Goal: Task Accomplishment & Management: Use online tool/utility

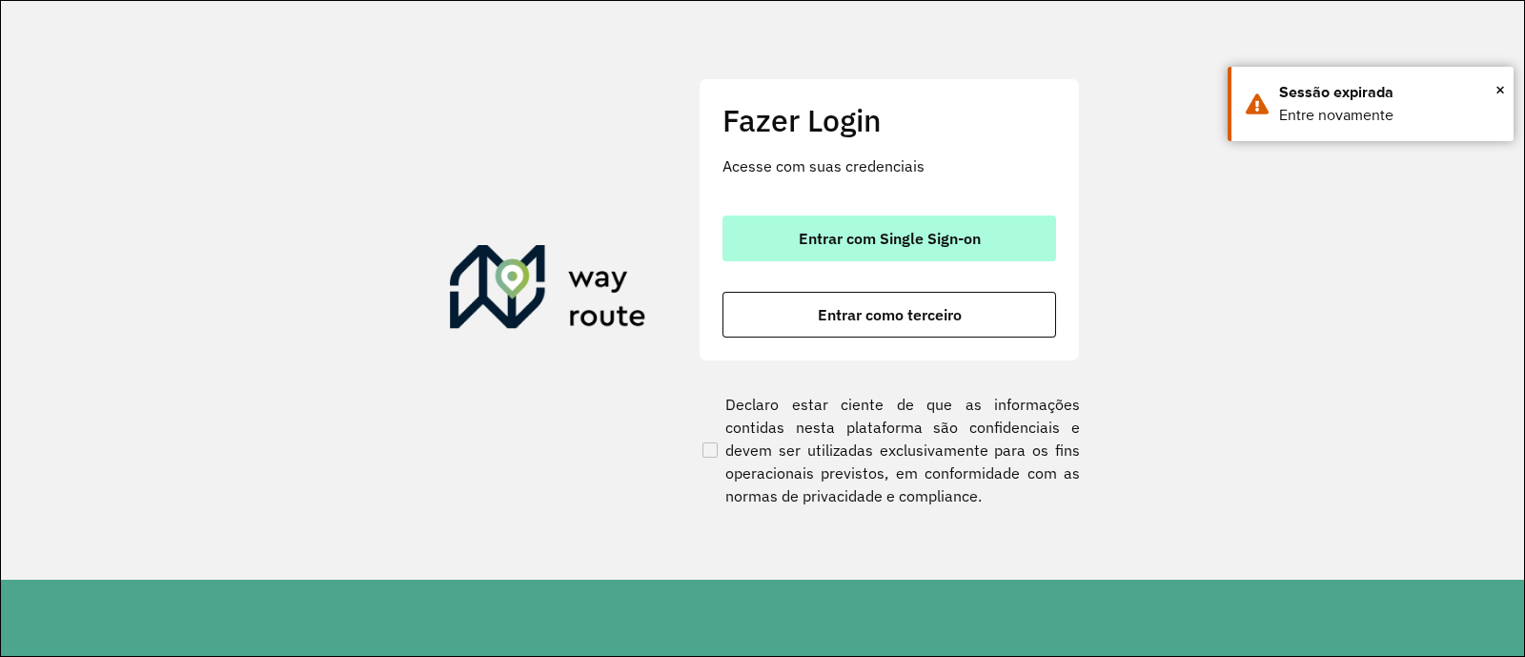
click at [850, 234] on span "Entrar com Single Sign-on" at bounding box center [890, 238] width 182 height 15
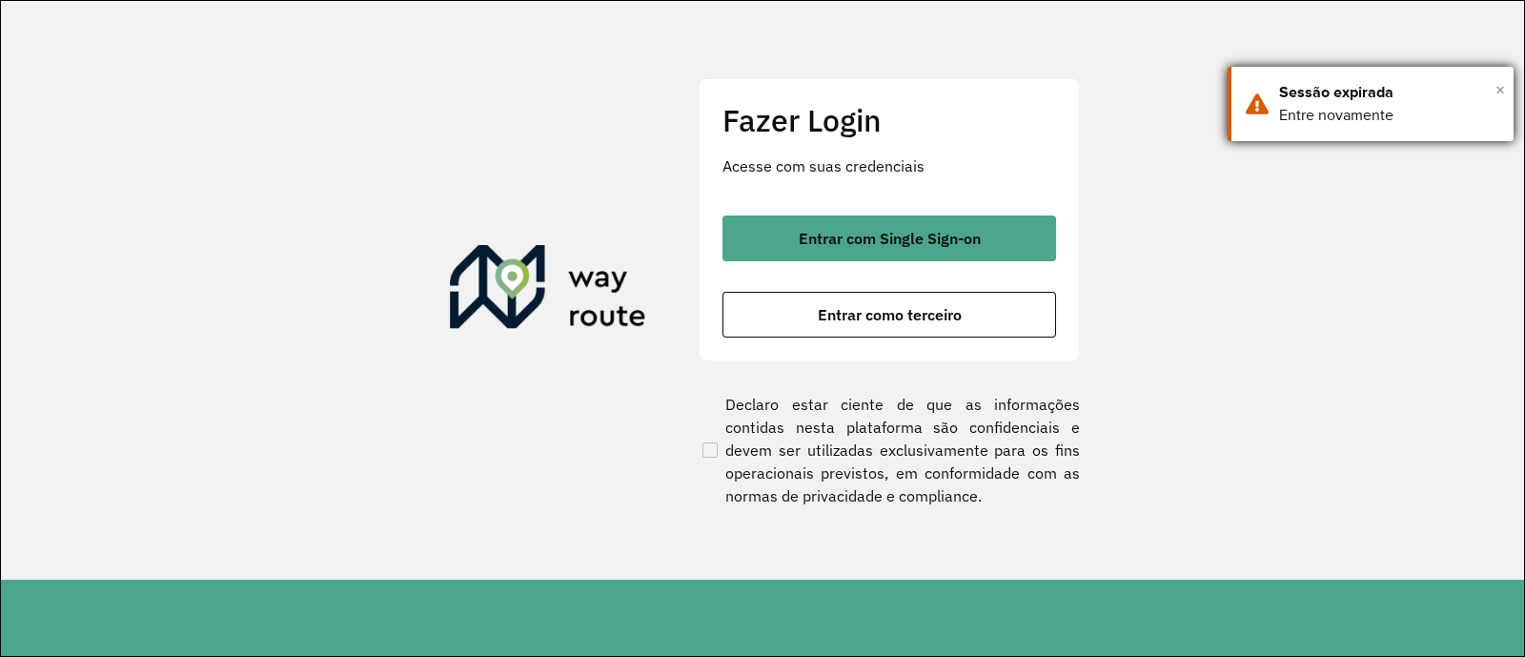
click at [1496, 89] on span "×" at bounding box center [1500, 89] width 10 height 29
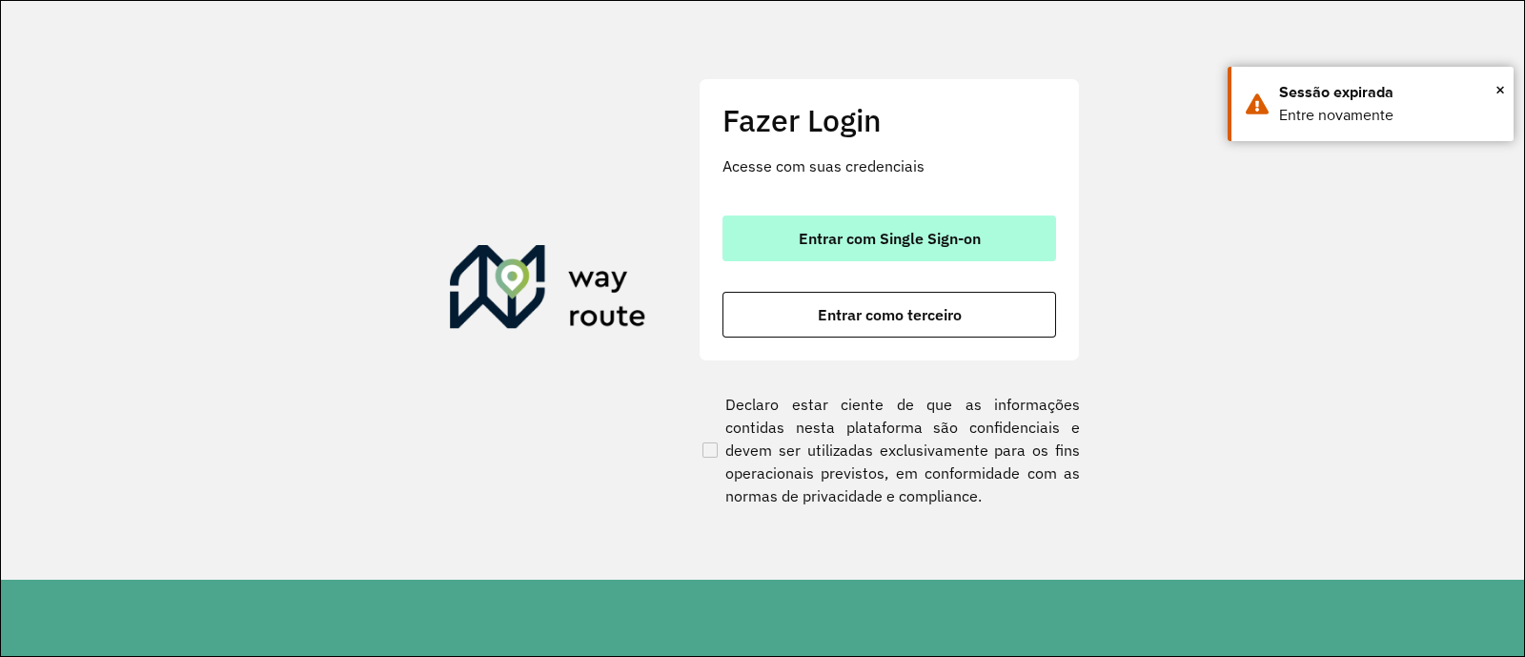
click at [819, 240] on span "Entrar com Single Sign-on" at bounding box center [890, 238] width 182 height 15
click at [888, 253] on button "Entrar com Single Sign-on" at bounding box center [889, 238] width 334 height 46
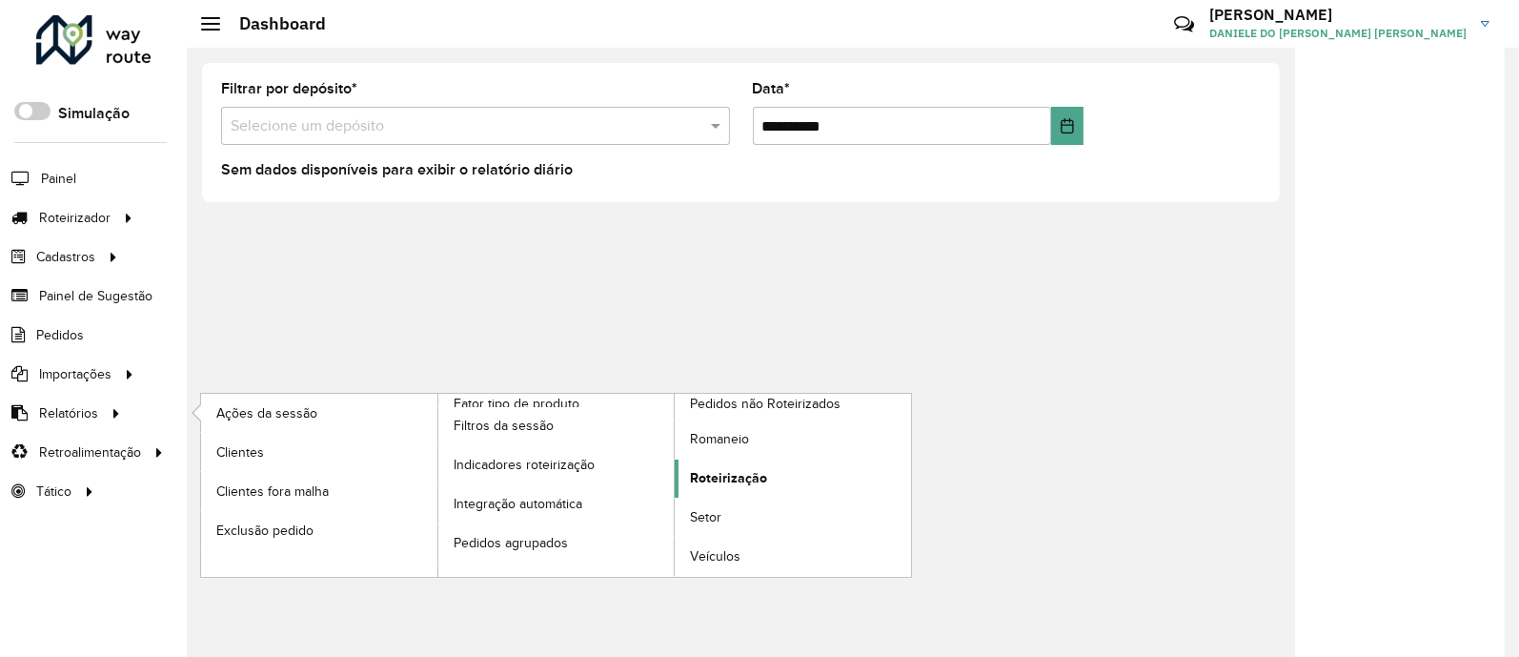
click at [777, 487] on link "Roteirização" at bounding box center [793, 478] width 236 height 38
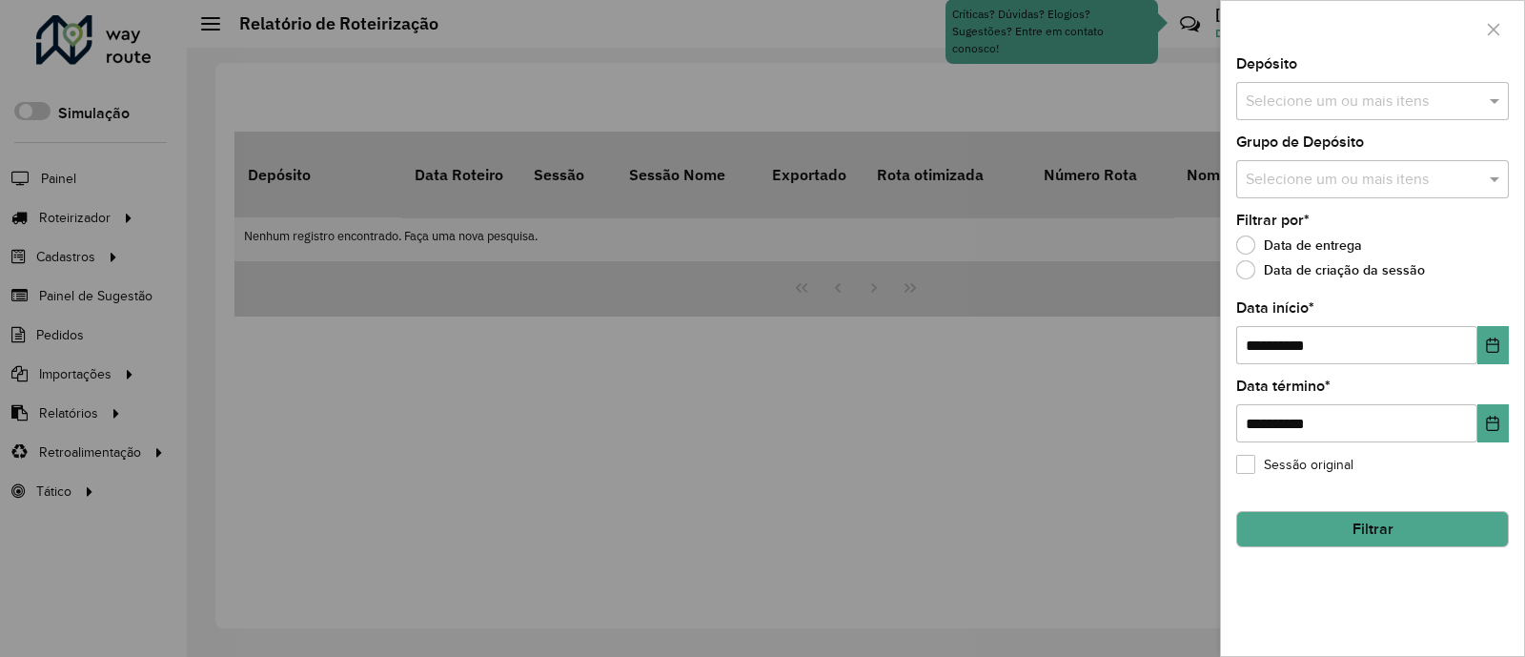
click at [980, 388] on div at bounding box center [762, 328] width 1525 height 657
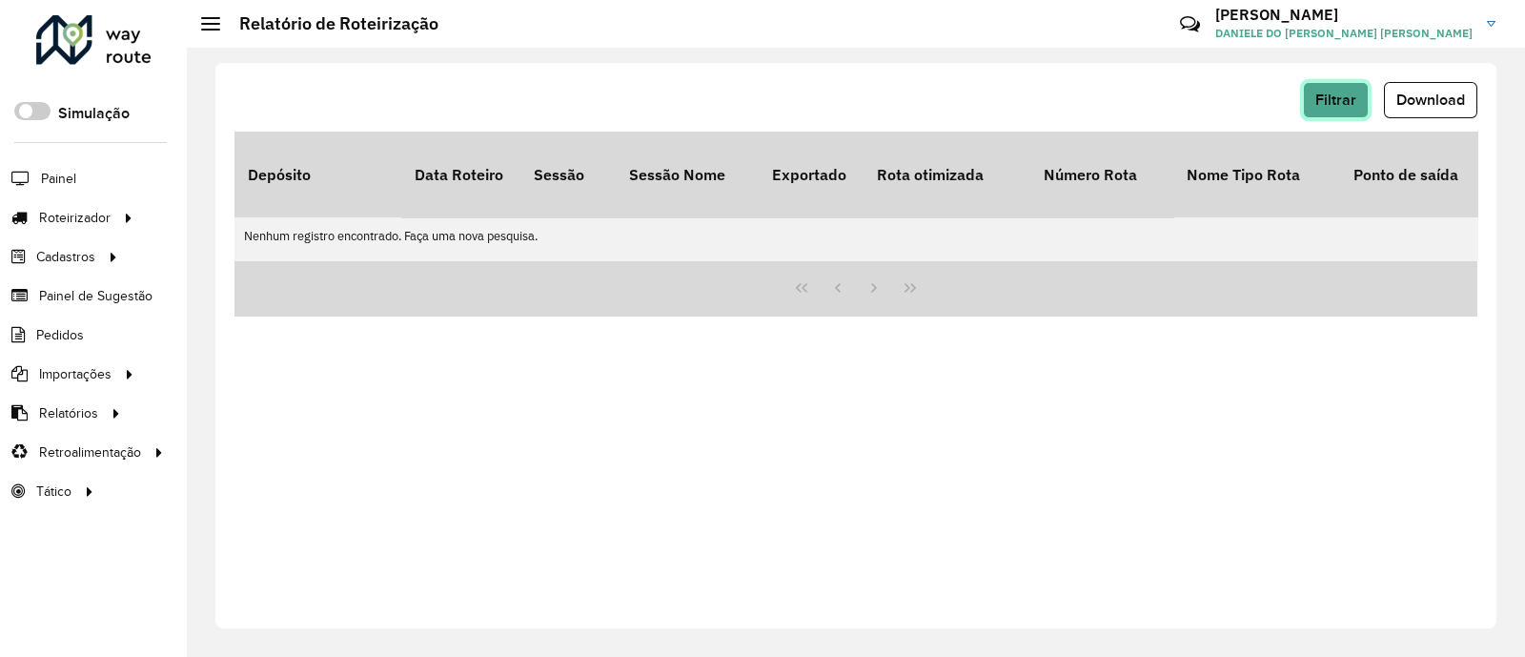
click at [1324, 107] on span "Filtrar" at bounding box center [1335, 99] width 41 height 16
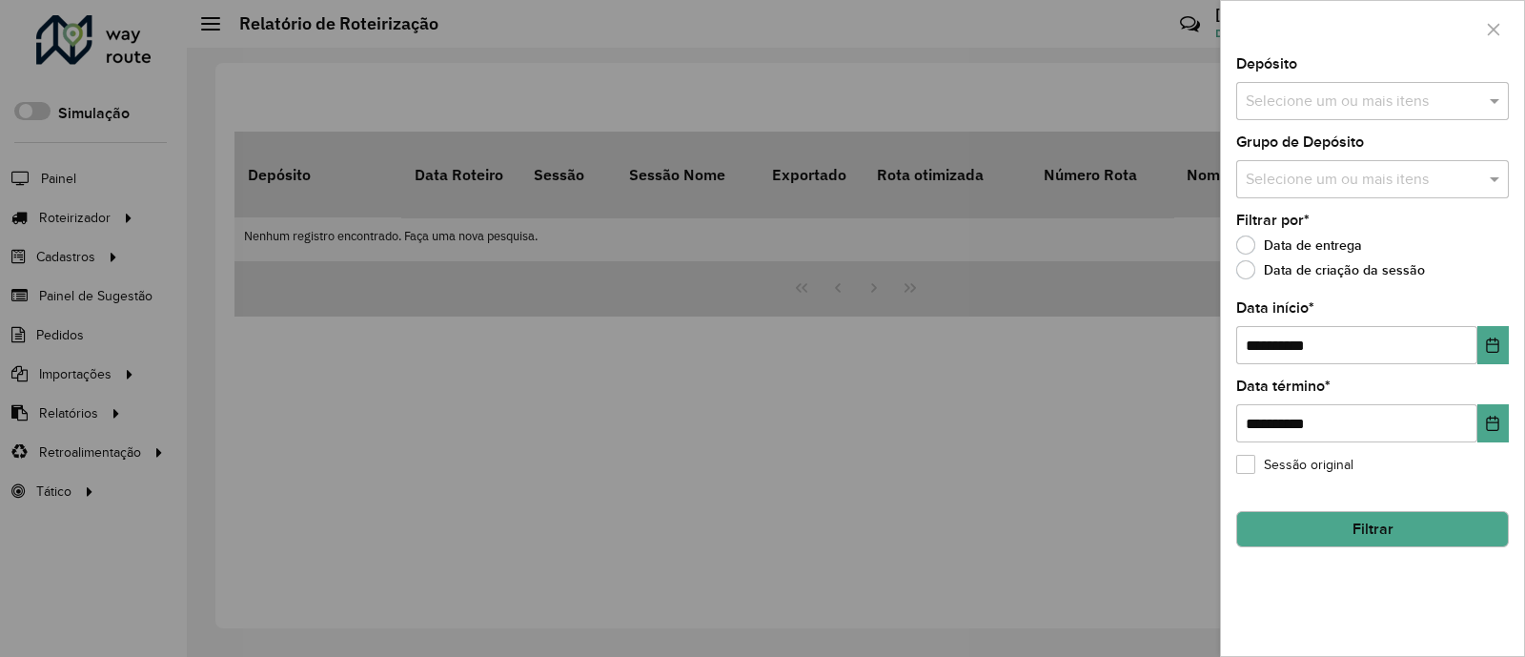
click at [1345, 97] on input "text" at bounding box center [1363, 102] width 244 height 23
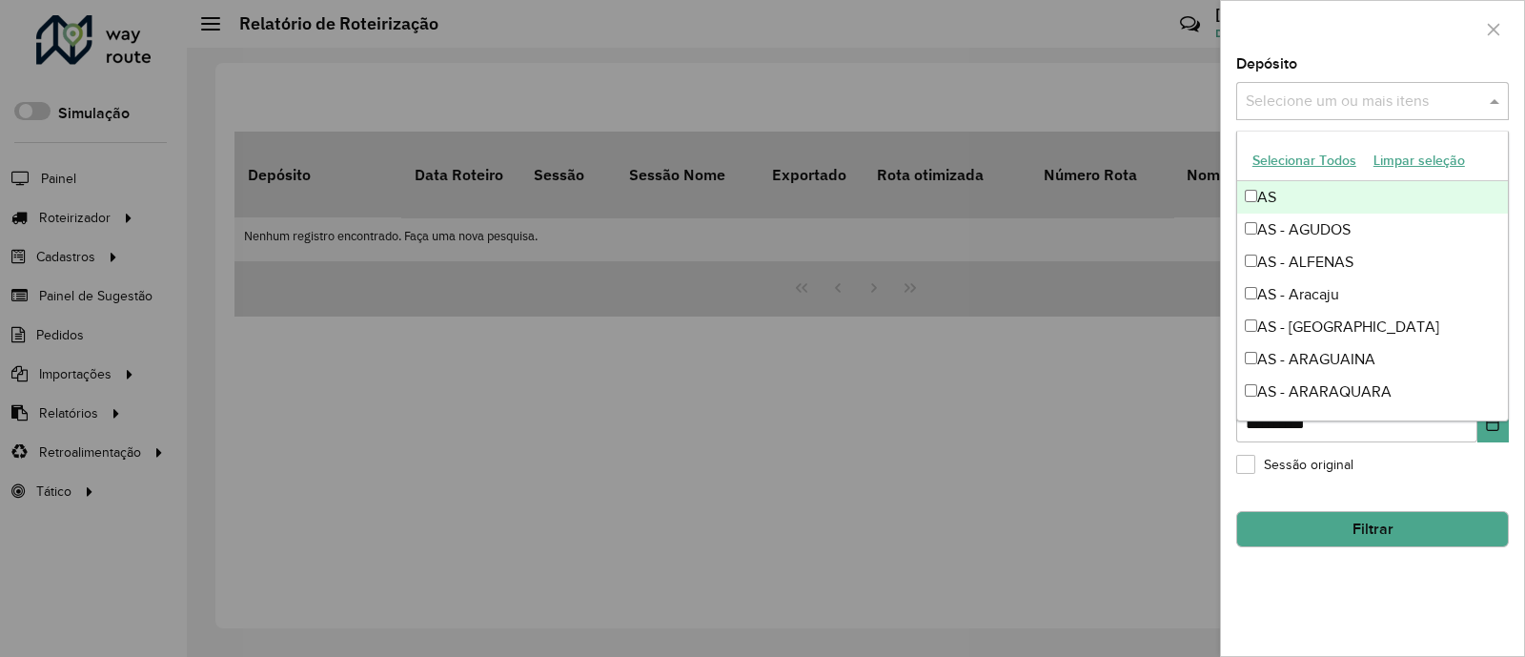
click at [1490, 100] on span at bounding box center [1497, 101] width 24 height 23
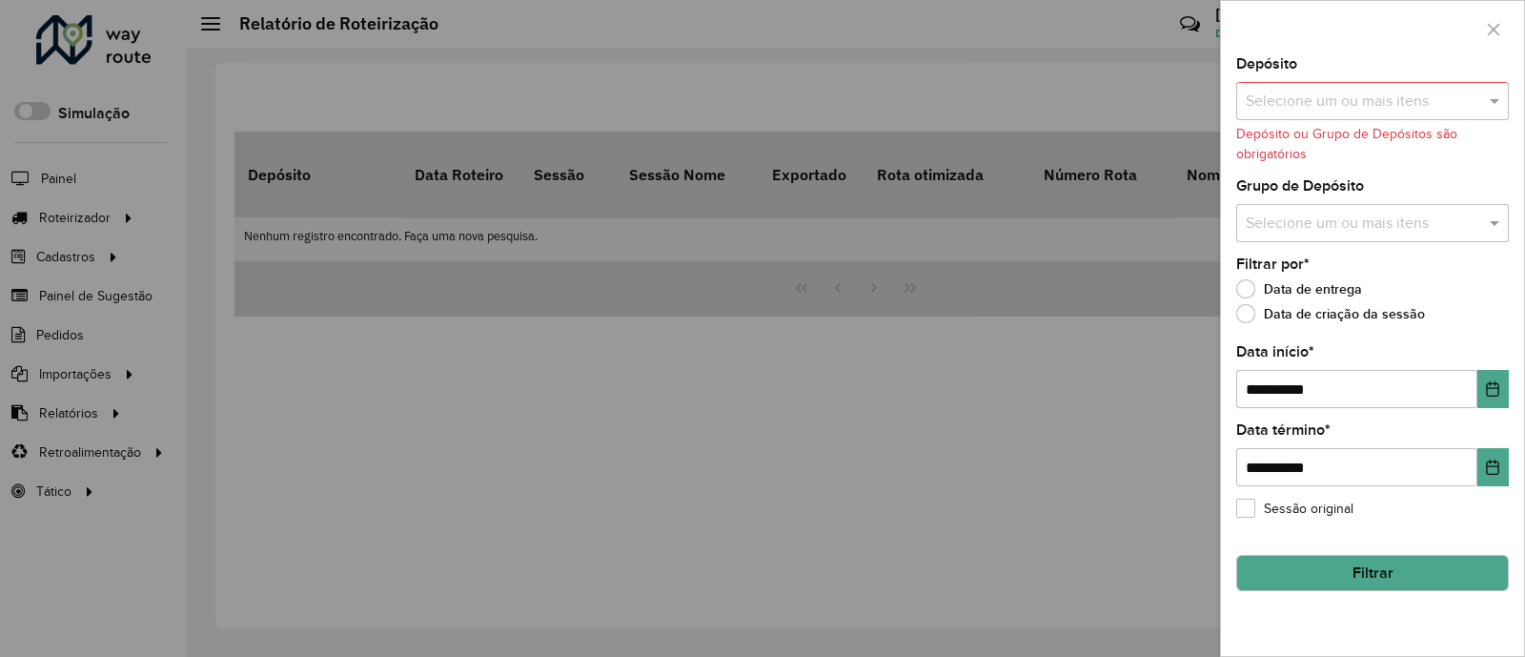
click at [1385, 221] on input "text" at bounding box center [1363, 223] width 244 height 23
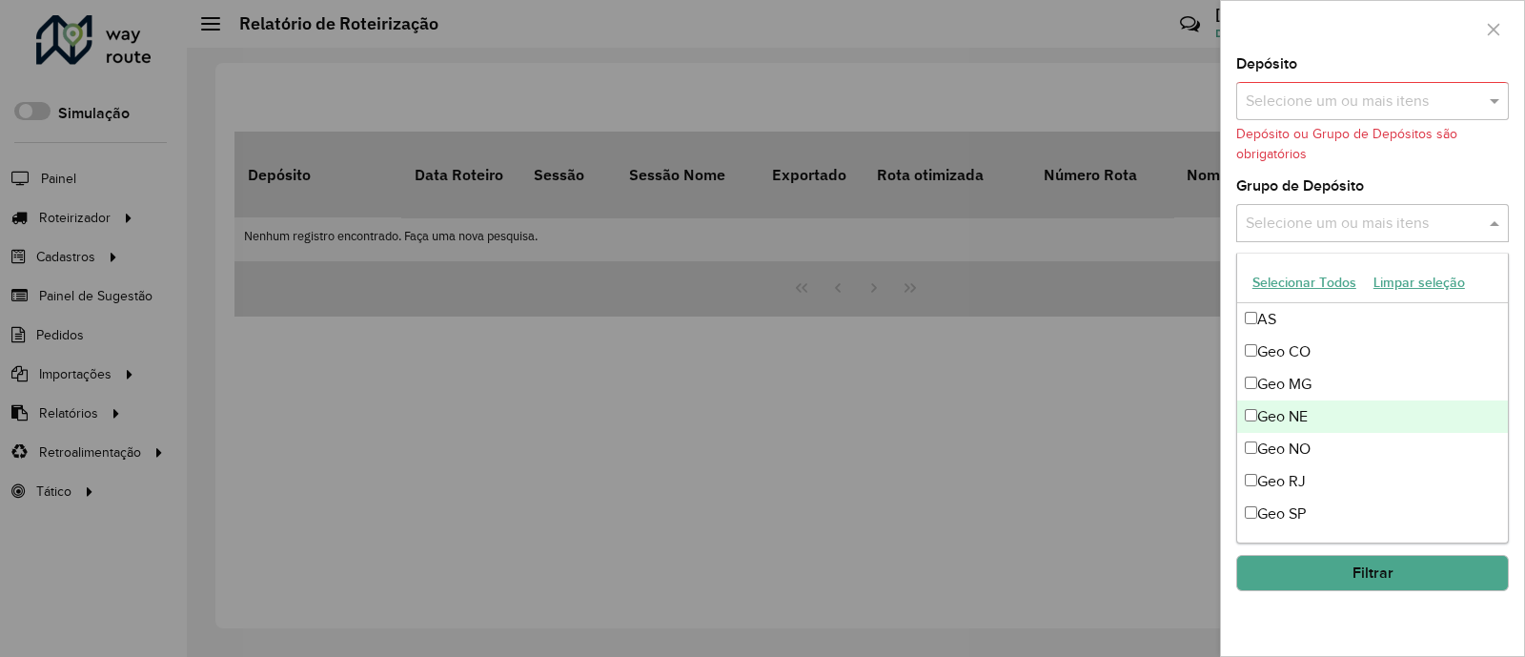
click at [1298, 414] on div "Geo NE" at bounding box center [1372, 416] width 271 height 32
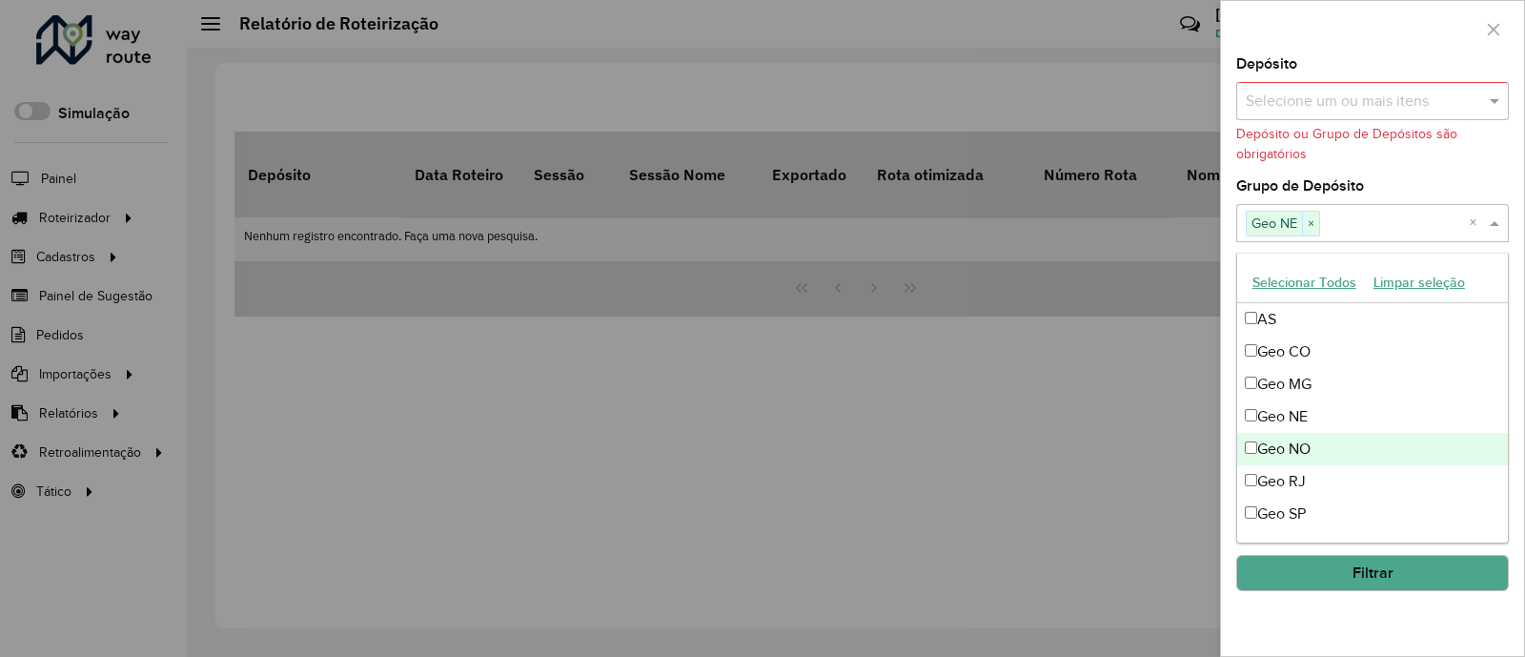
click at [1300, 450] on div "Geo NO" at bounding box center [1372, 449] width 271 height 32
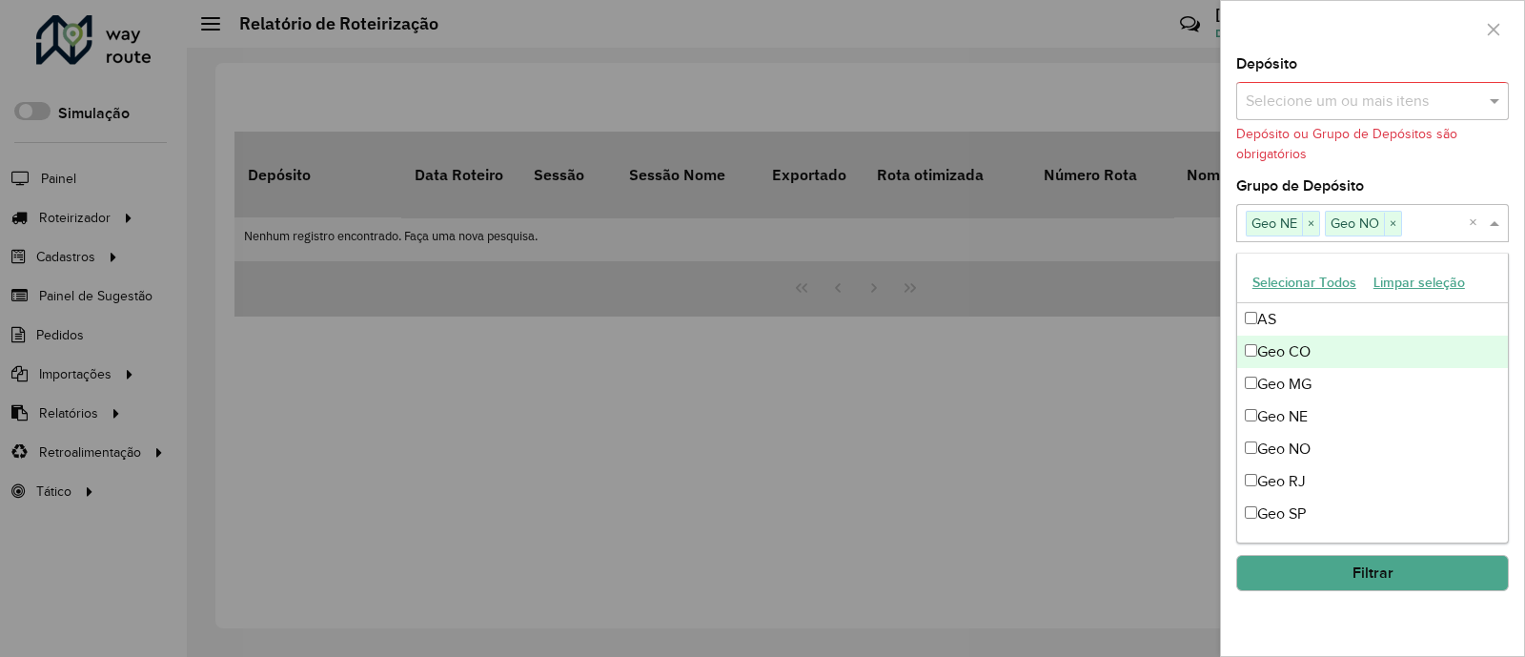
click at [1309, 345] on div "Geo CO" at bounding box center [1372, 351] width 271 height 32
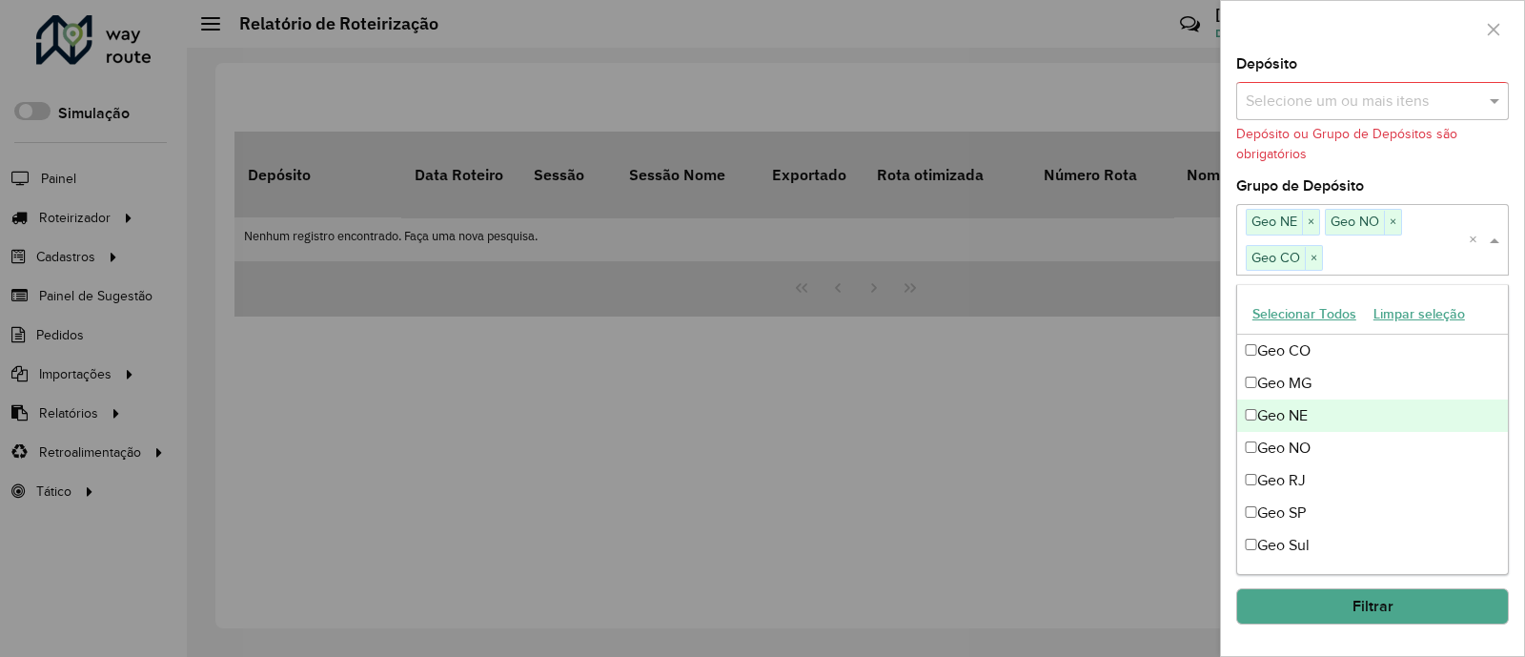
scroll to position [62, 0]
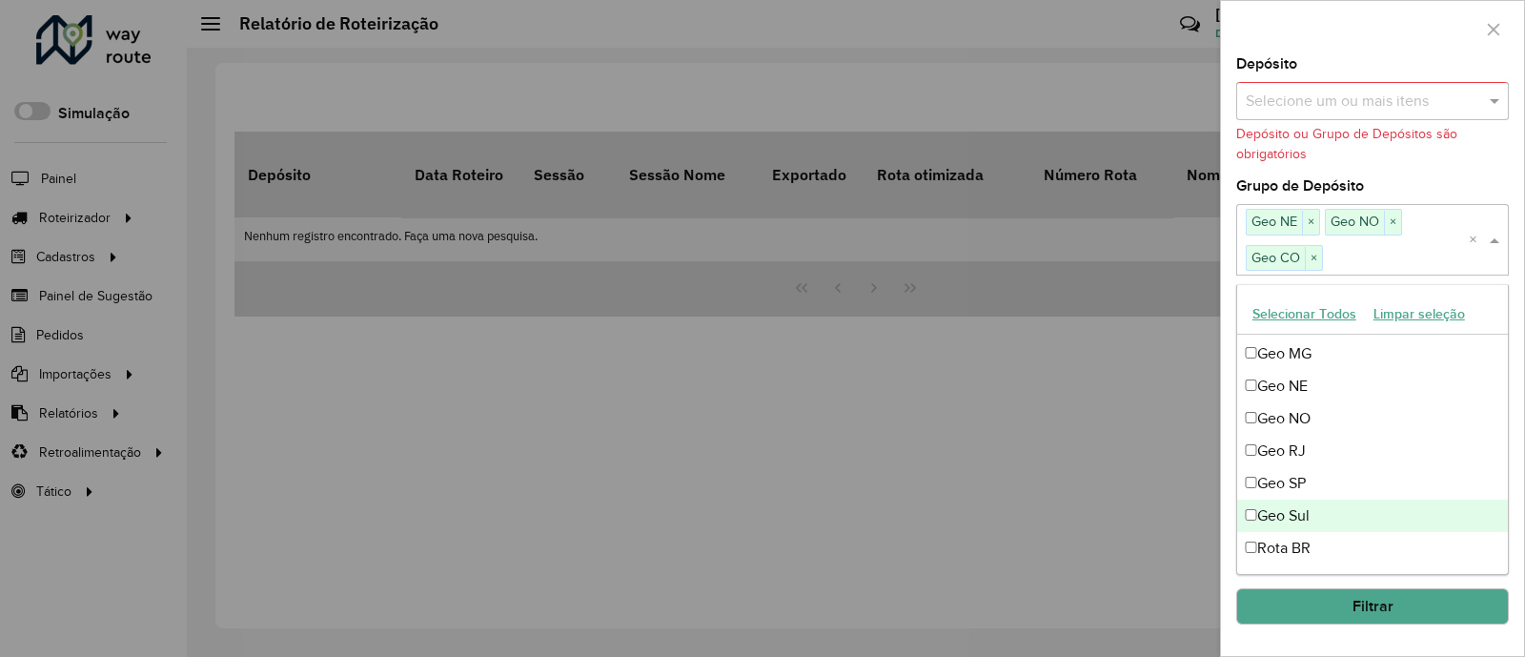
click at [1294, 511] on div "Geo Sul" at bounding box center [1372, 515] width 271 height 32
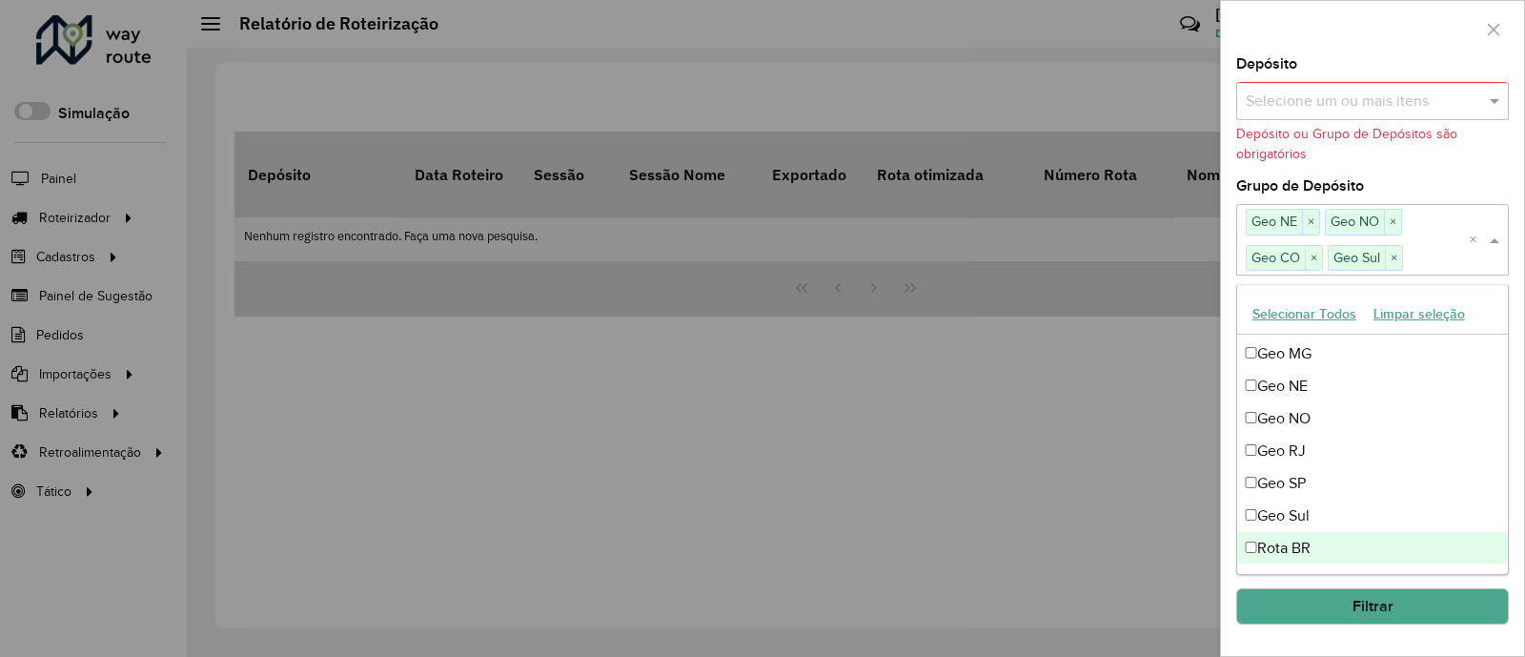
click at [1419, 608] on button "Filtrar" at bounding box center [1372, 606] width 273 height 36
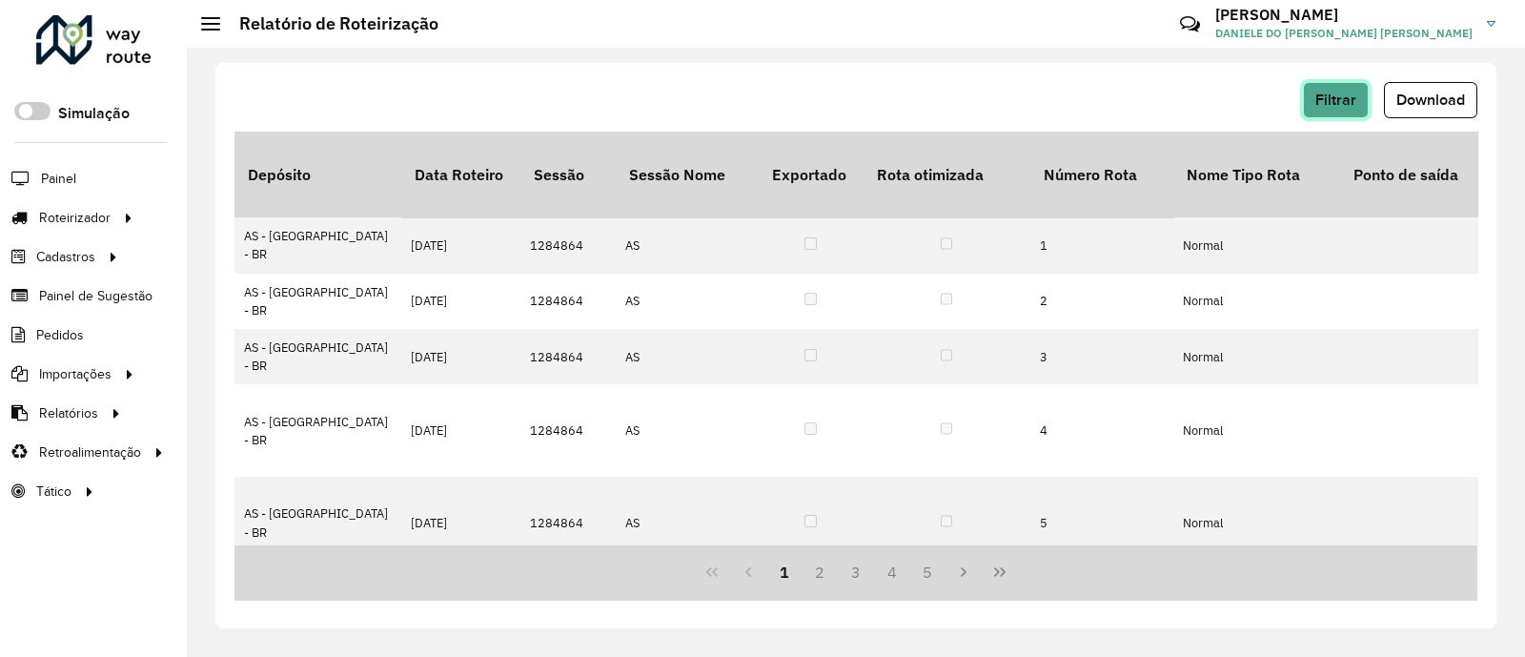
click at [1339, 98] on span "Filtrar" at bounding box center [1335, 99] width 41 height 16
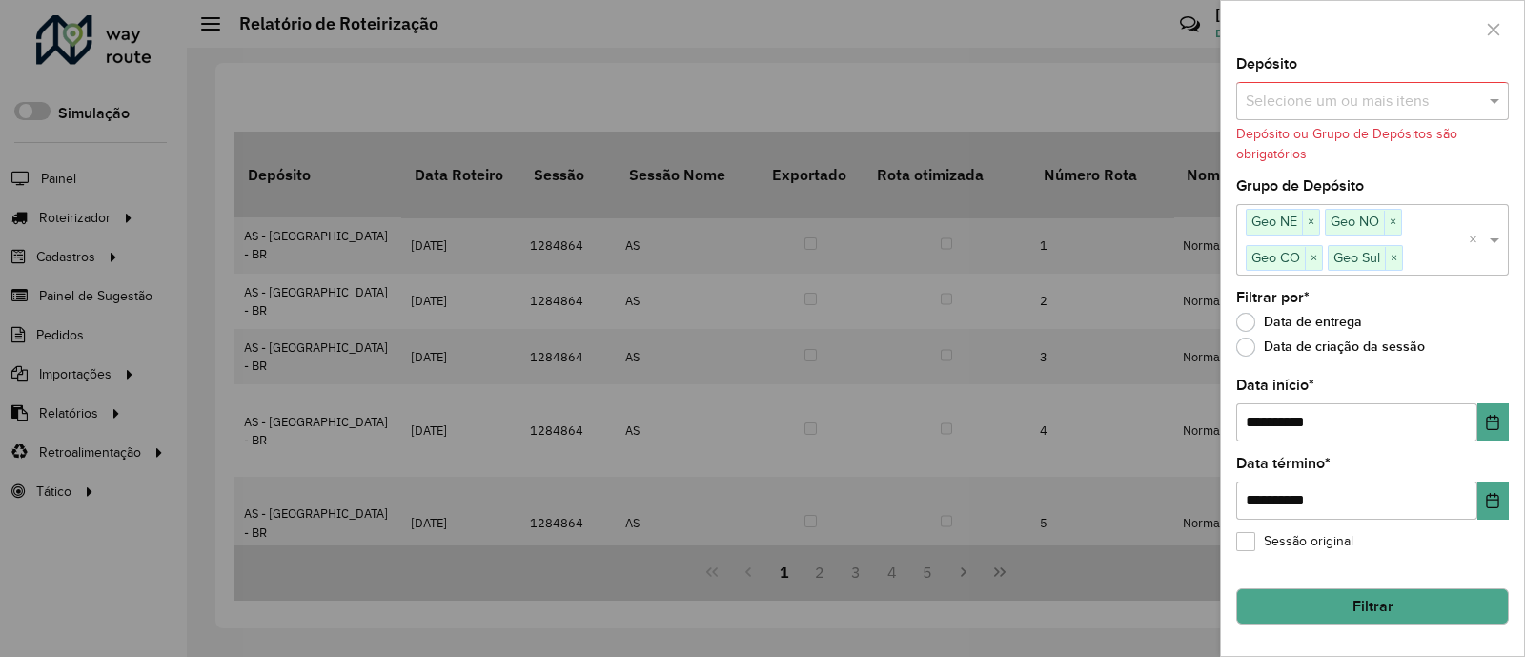
click at [1358, 109] on input "text" at bounding box center [1363, 102] width 244 height 23
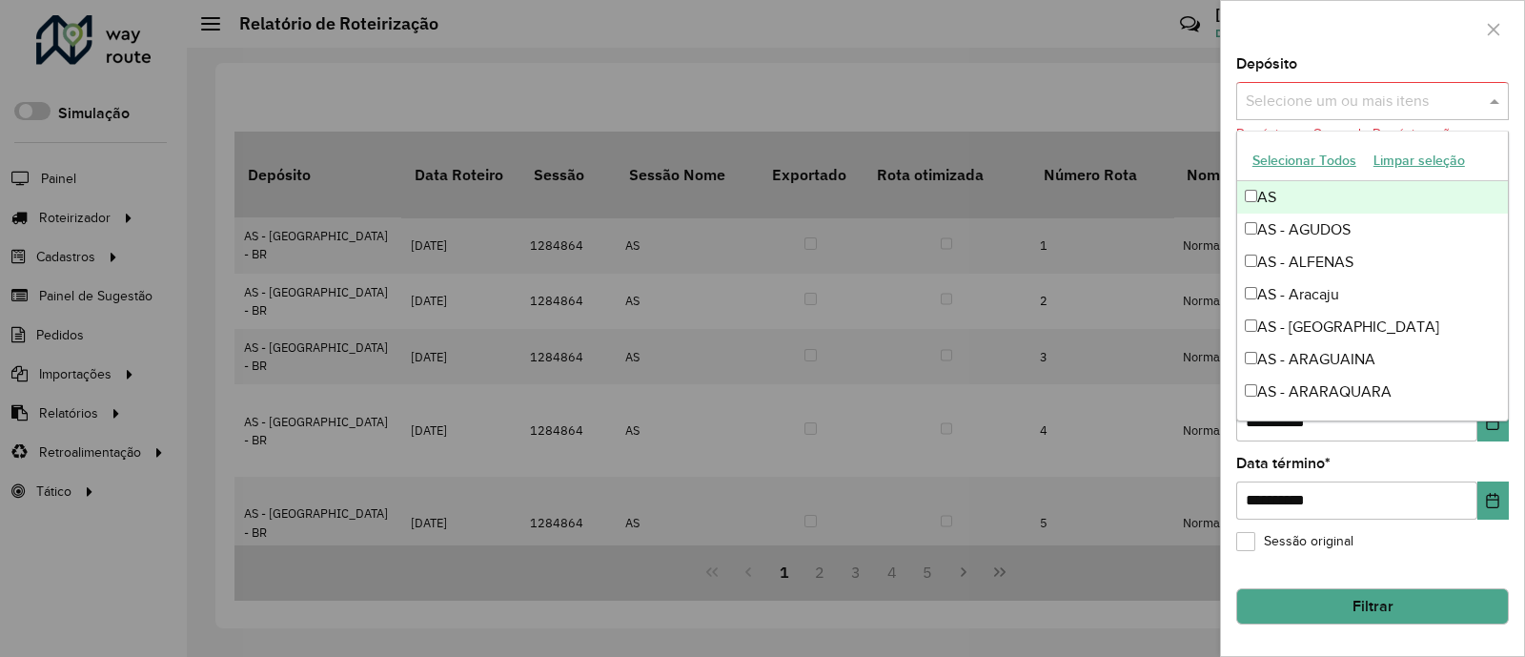
click at [1497, 102] on span at bounding box center [1497, 101] width 24 height 23
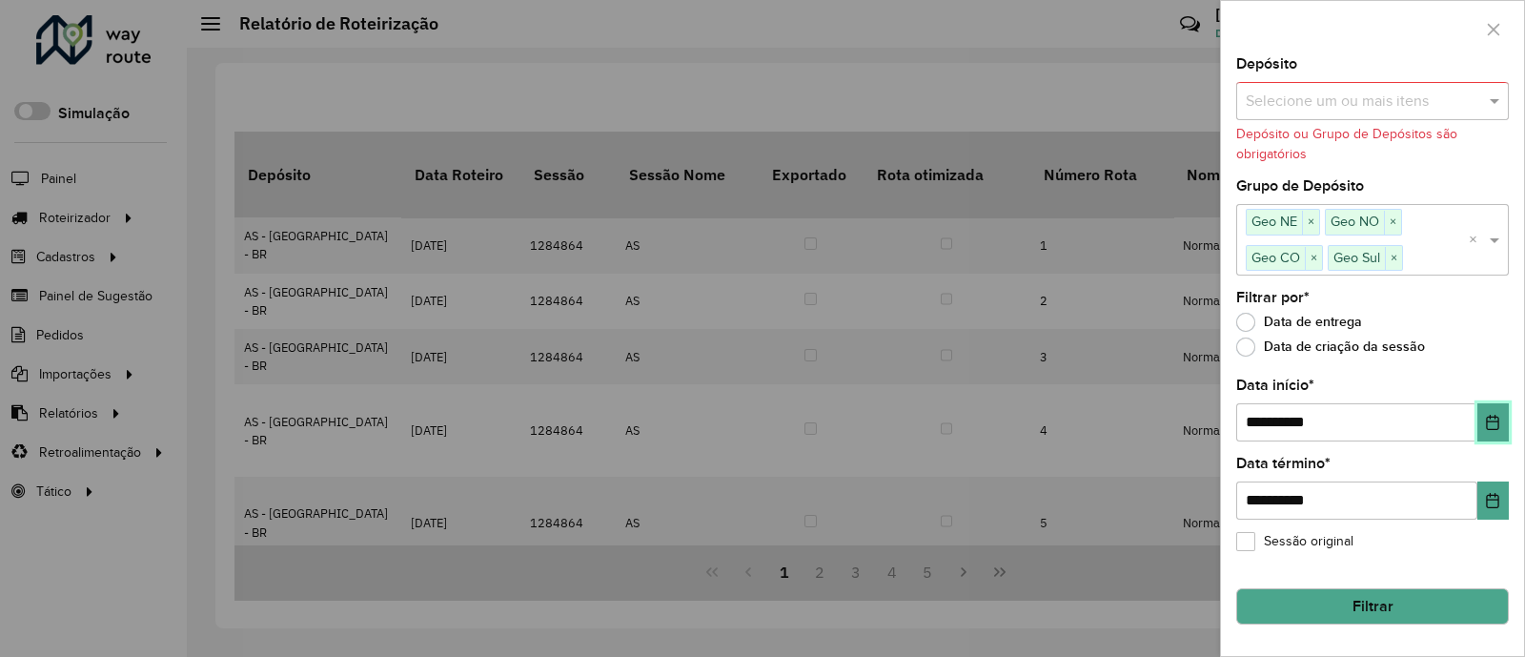
click at [1482, 419] on button "Choose Date" at bounding box center [1492, 422] width 31 height 38
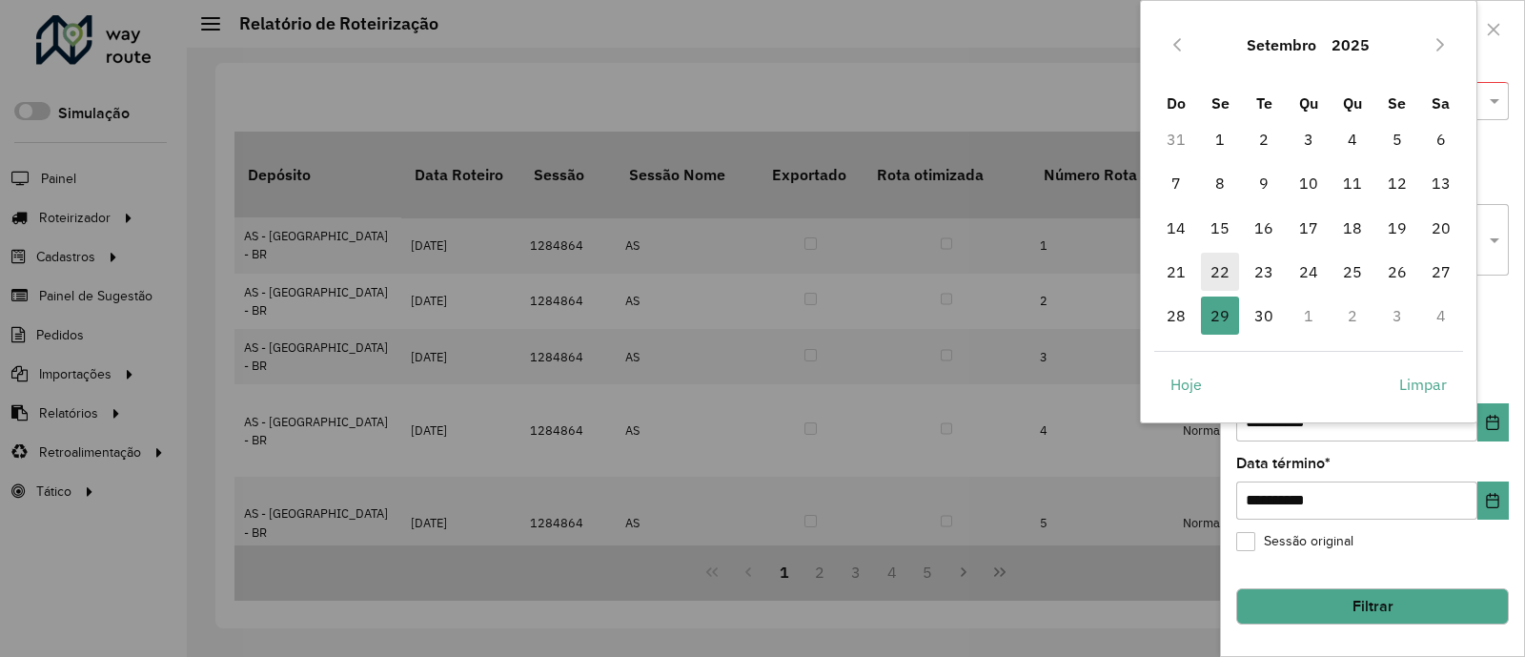
click at [1220, 273] on span "22" at bounding box center [1220, 272] width 38 height 38
type input "**********"
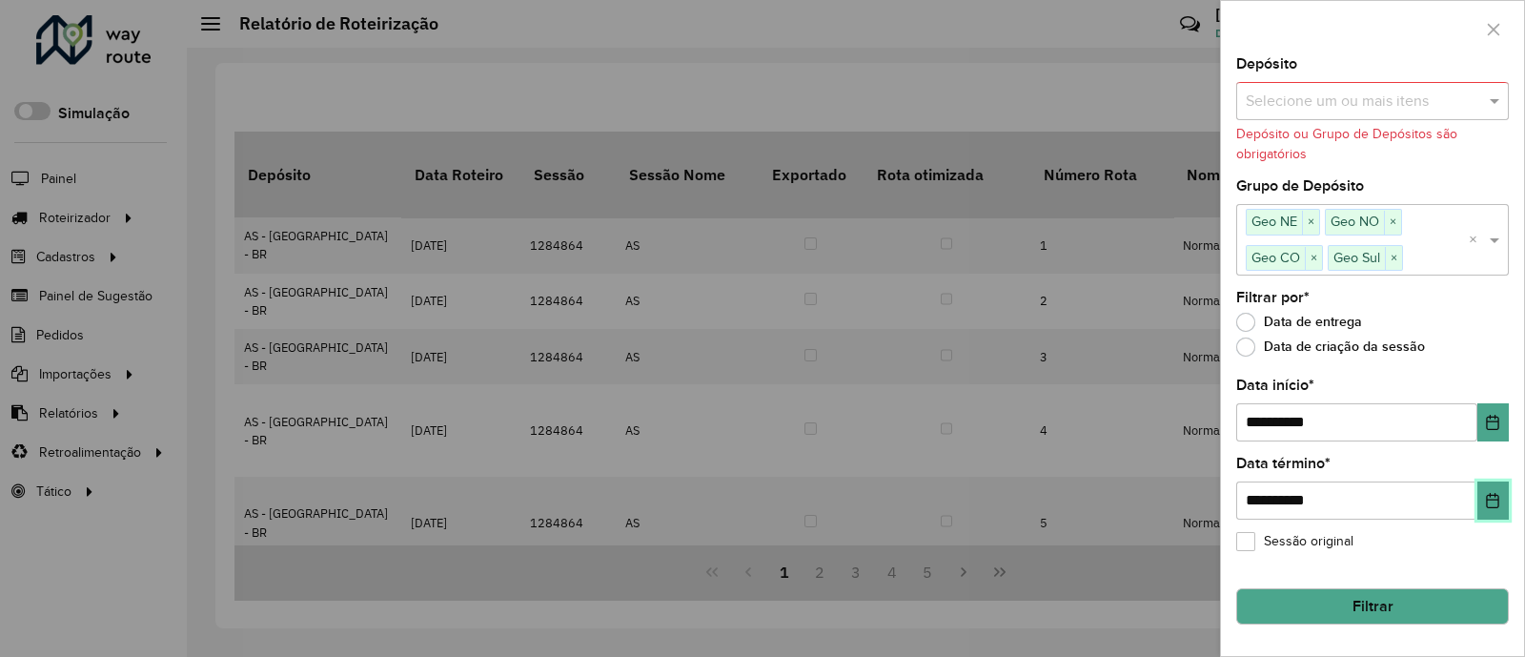
click at [1486, 501] on icon "Choose Date" at bounding box center [1492, 500] width 12 height 15
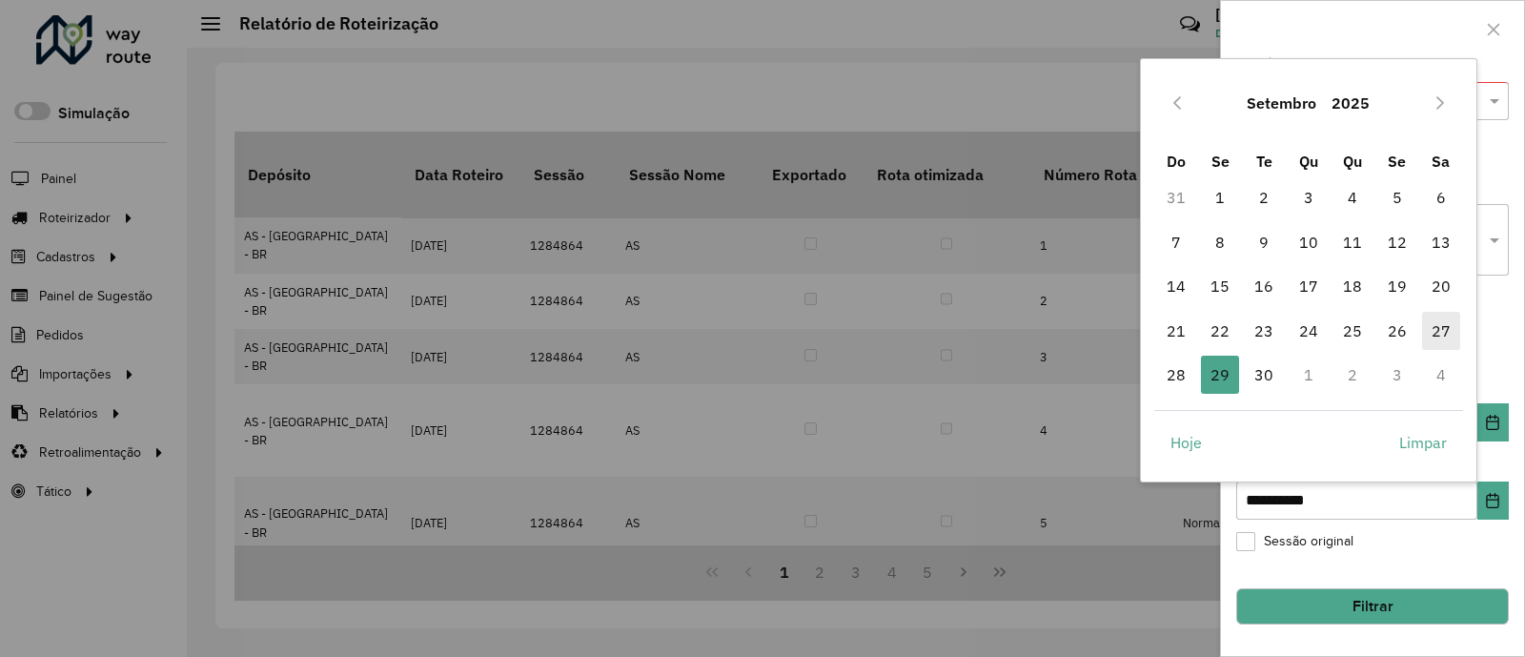
click at [1447, 326] on span "27" at bounding box center [1441, 331] width 38 height 38
type input "**********"
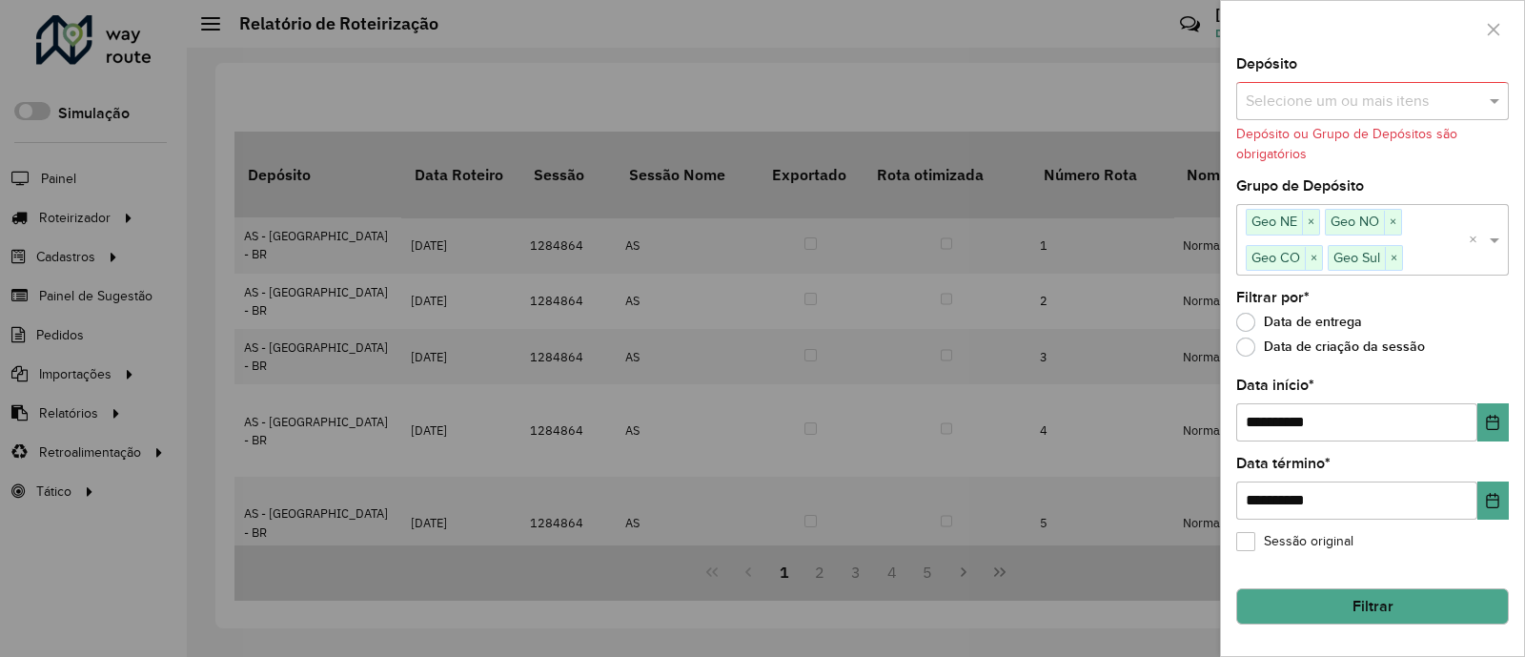
drag, startPoint x: 1404, startPoint y: 594, endPoint x: 1388, endPoint y: 574, distance: 25.2
click at [1402, 594] on button "Filtrar" at bounding box center [1372, 606] width 273 height 36
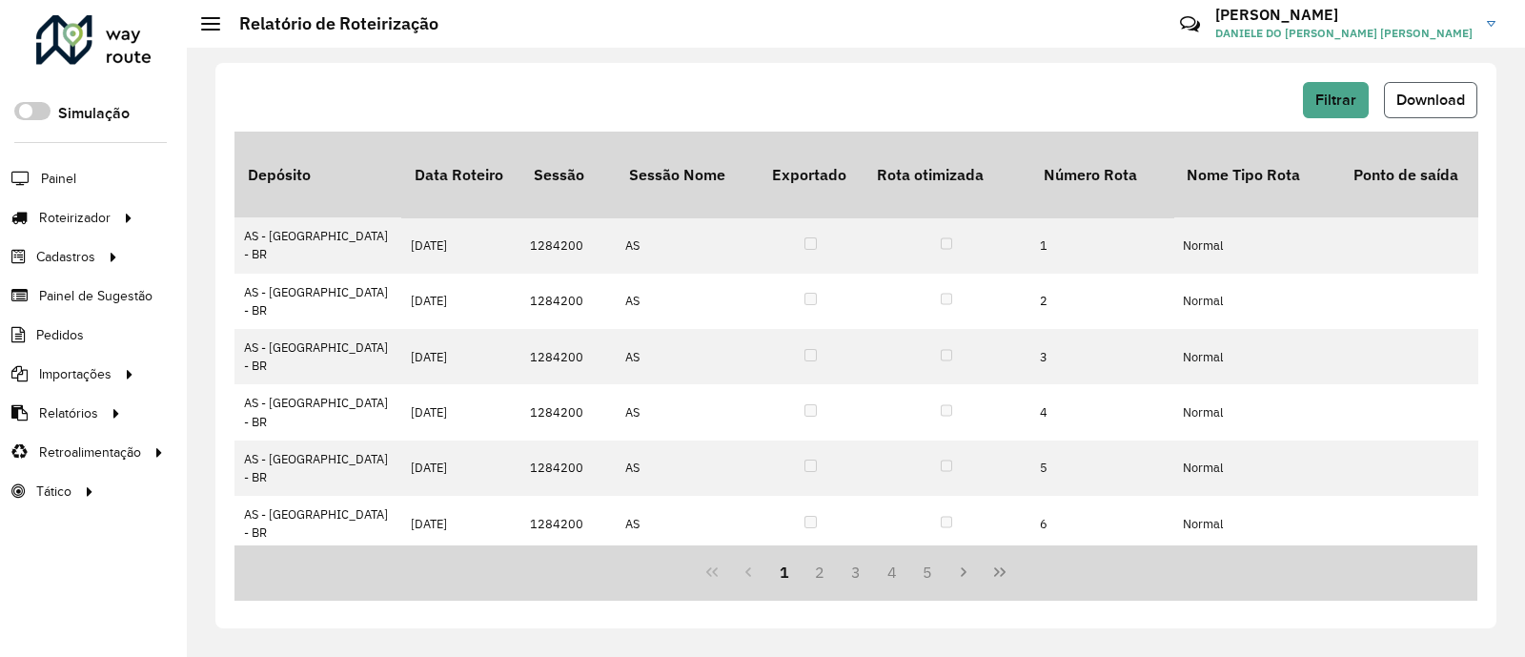
click at [1425, 107] on button "Download" at bounding box center [1430, 100] width 93 height 36
